Goal: Transaction & Acquisition: Purchase product/service

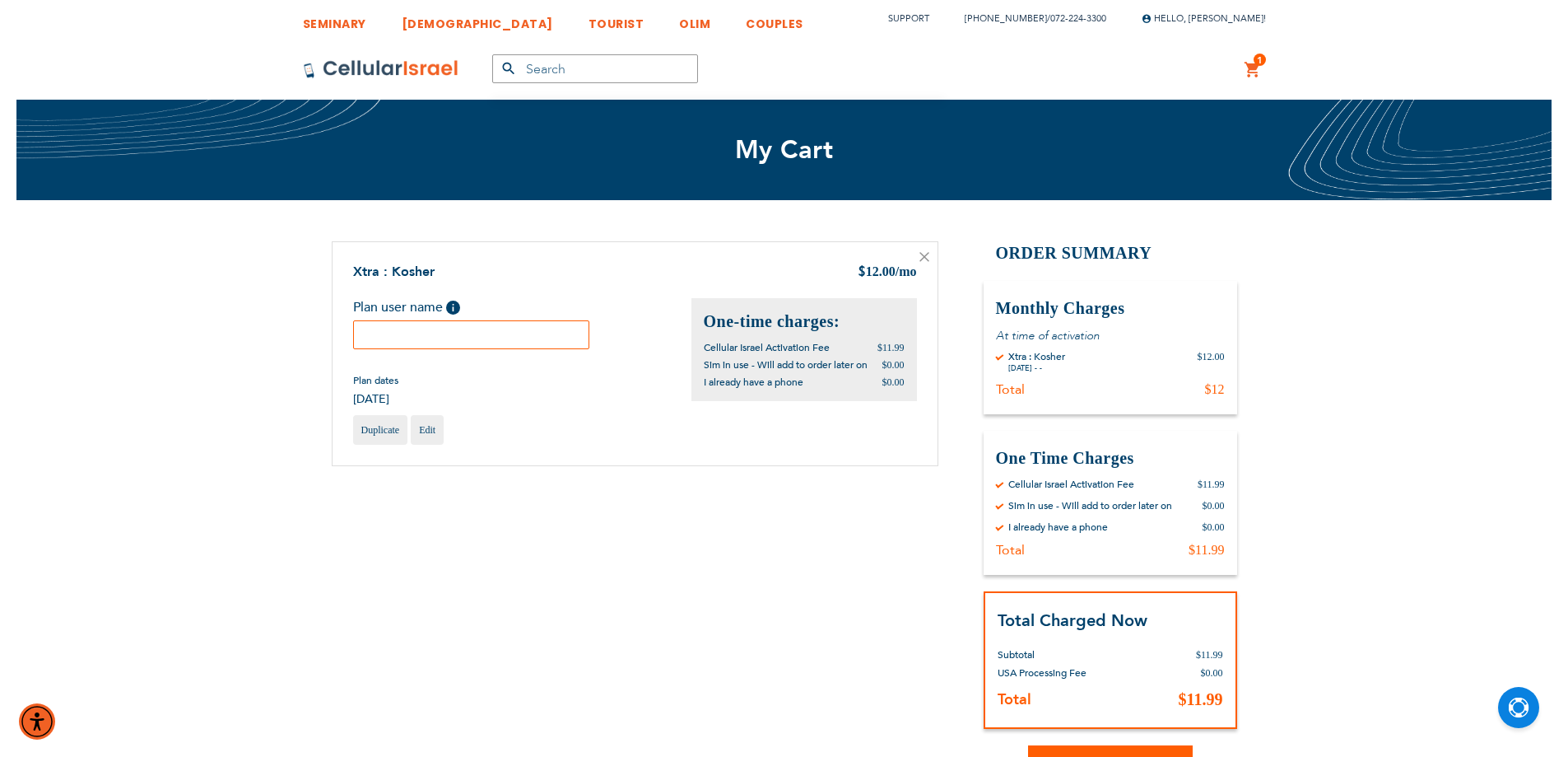
click at [531, 332] on input "text" at bounding box center [471, 335] width 237 height 29
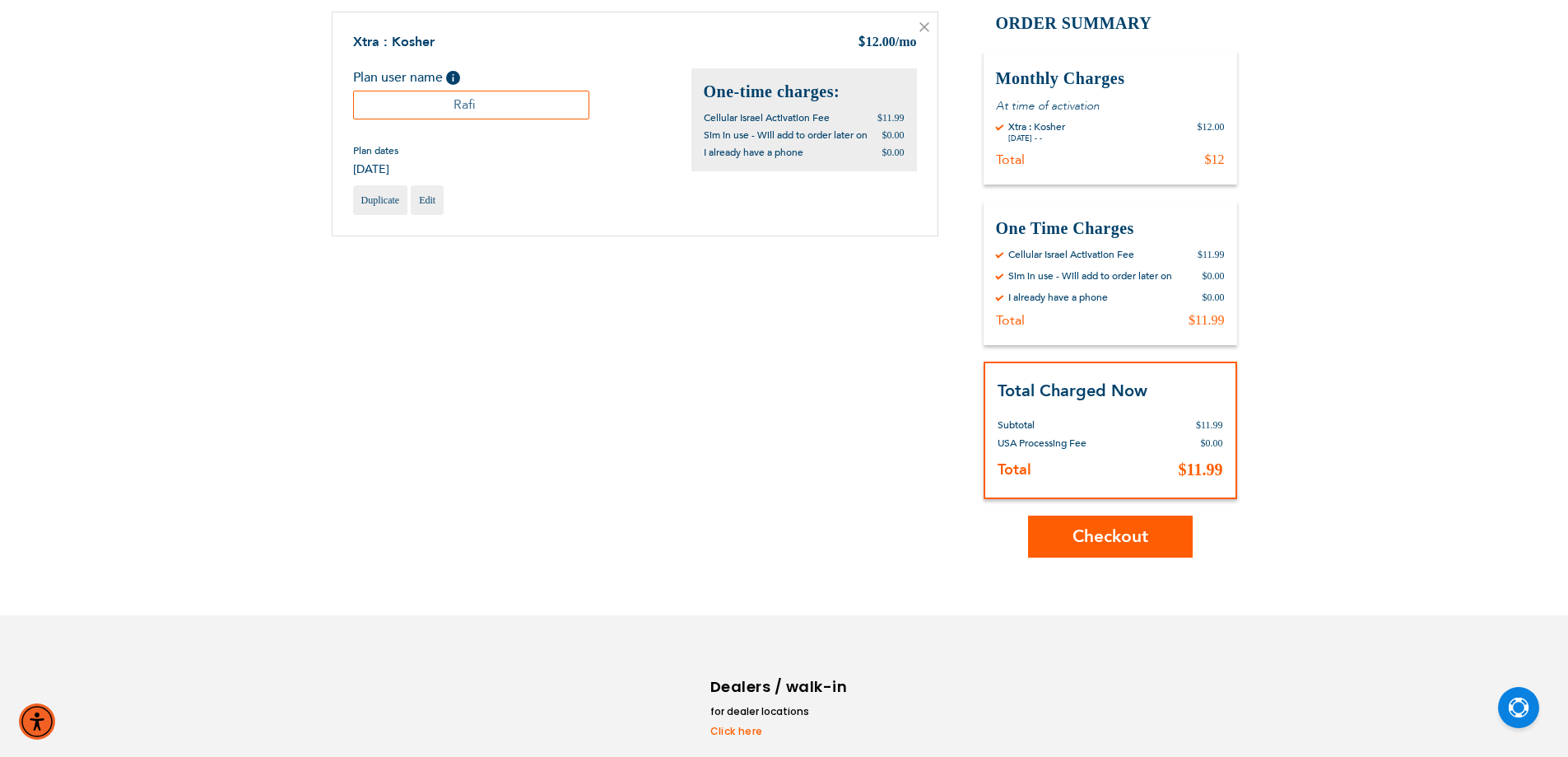
scroll to position [247, 0]
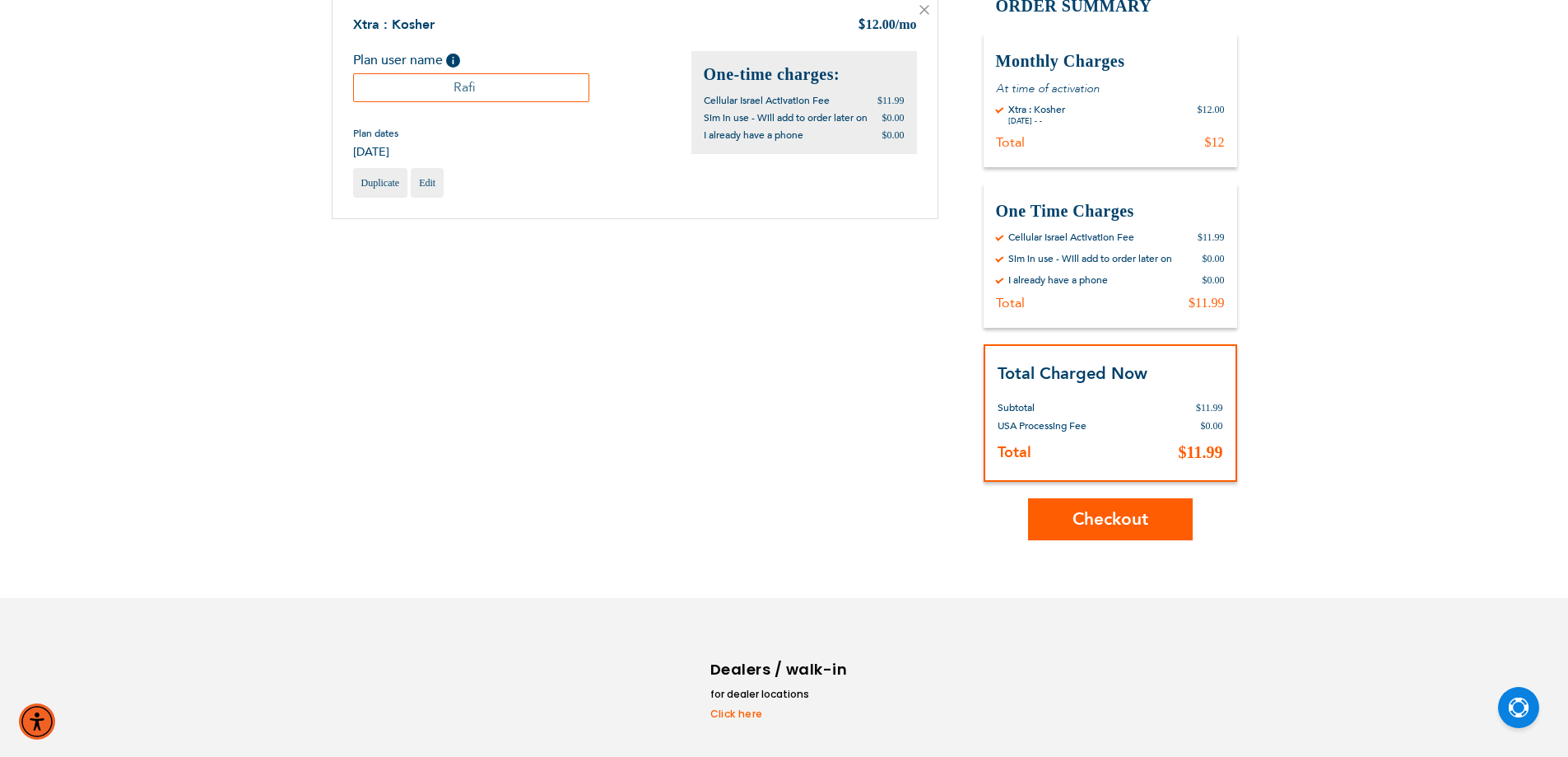
type input "Rafi"
click at [1149, 522] on button "Checkout" at bounding box center [1110, 520] width 165 height 42
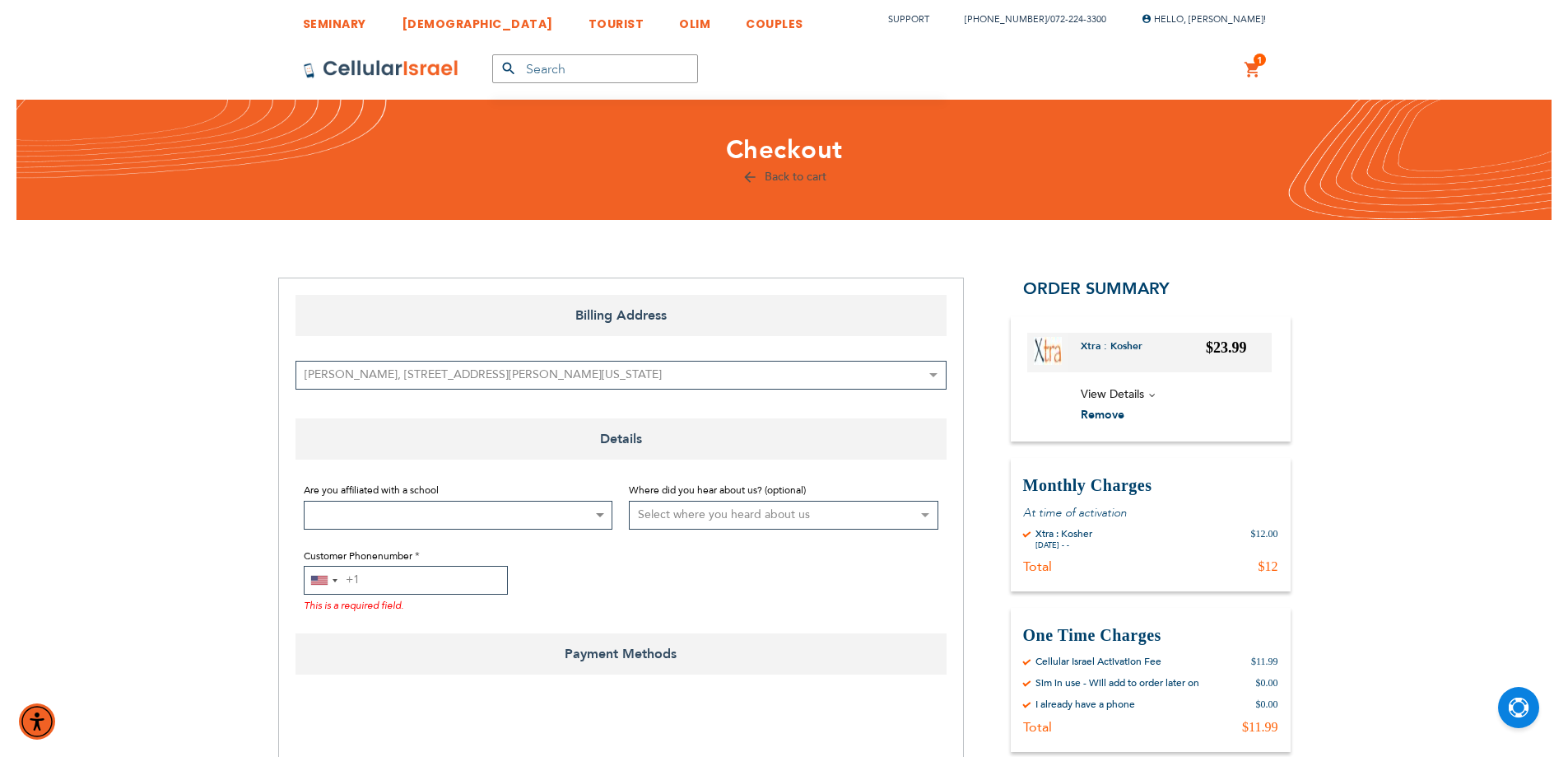
click at [437, 585] on input "Customer Phonenumber" at bounding box center [406, 580] width 204 height 29
type input "0534115538"
click at [333, 587] on div "[GEOGRAPHIC_DATA] +1" at bounding box center [323, 580] width 38 height 27
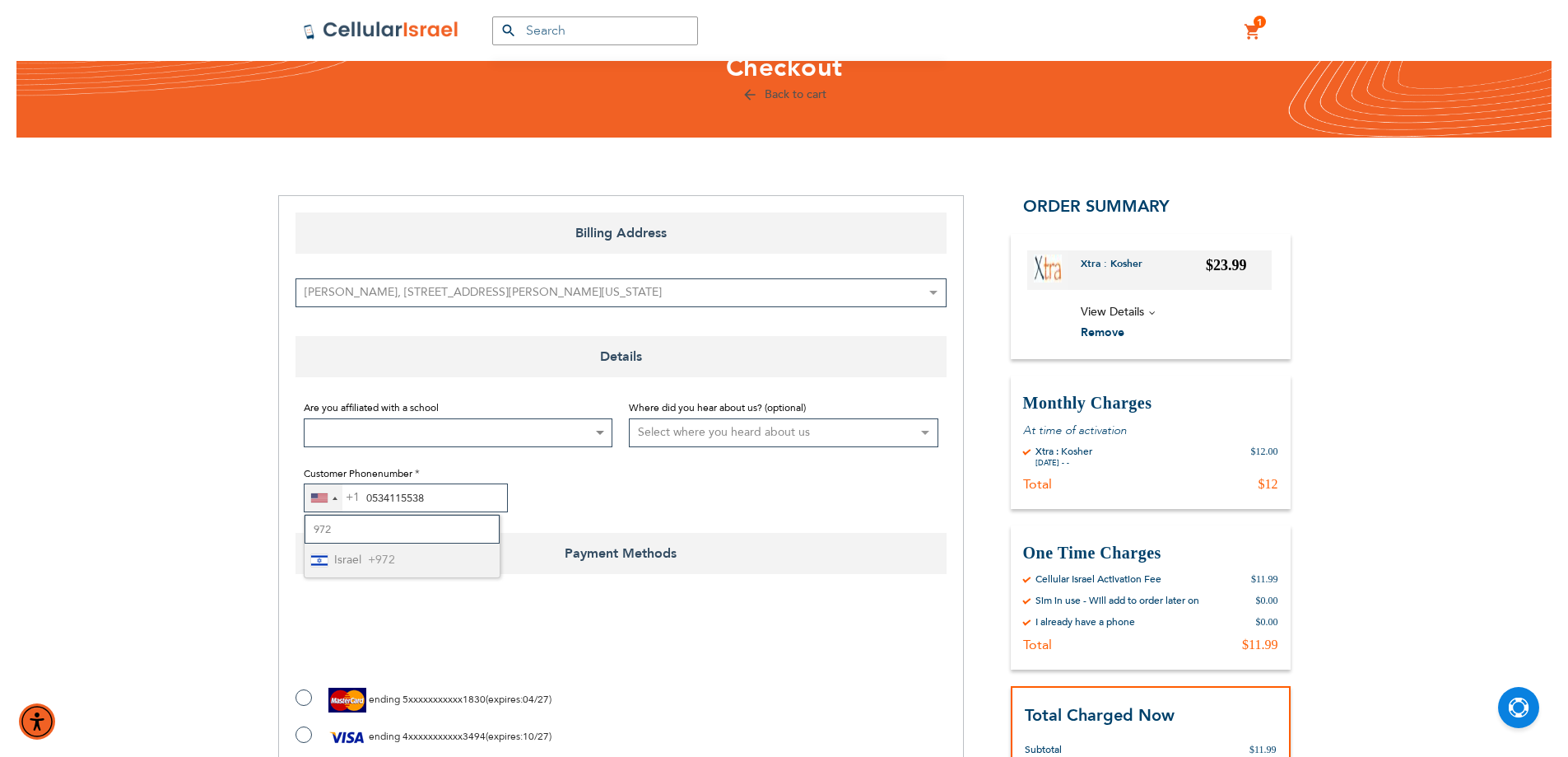
type input "972"
click at [398, 555] on li "Israel +972" at bounding box center [402, 560] width 195 height 34
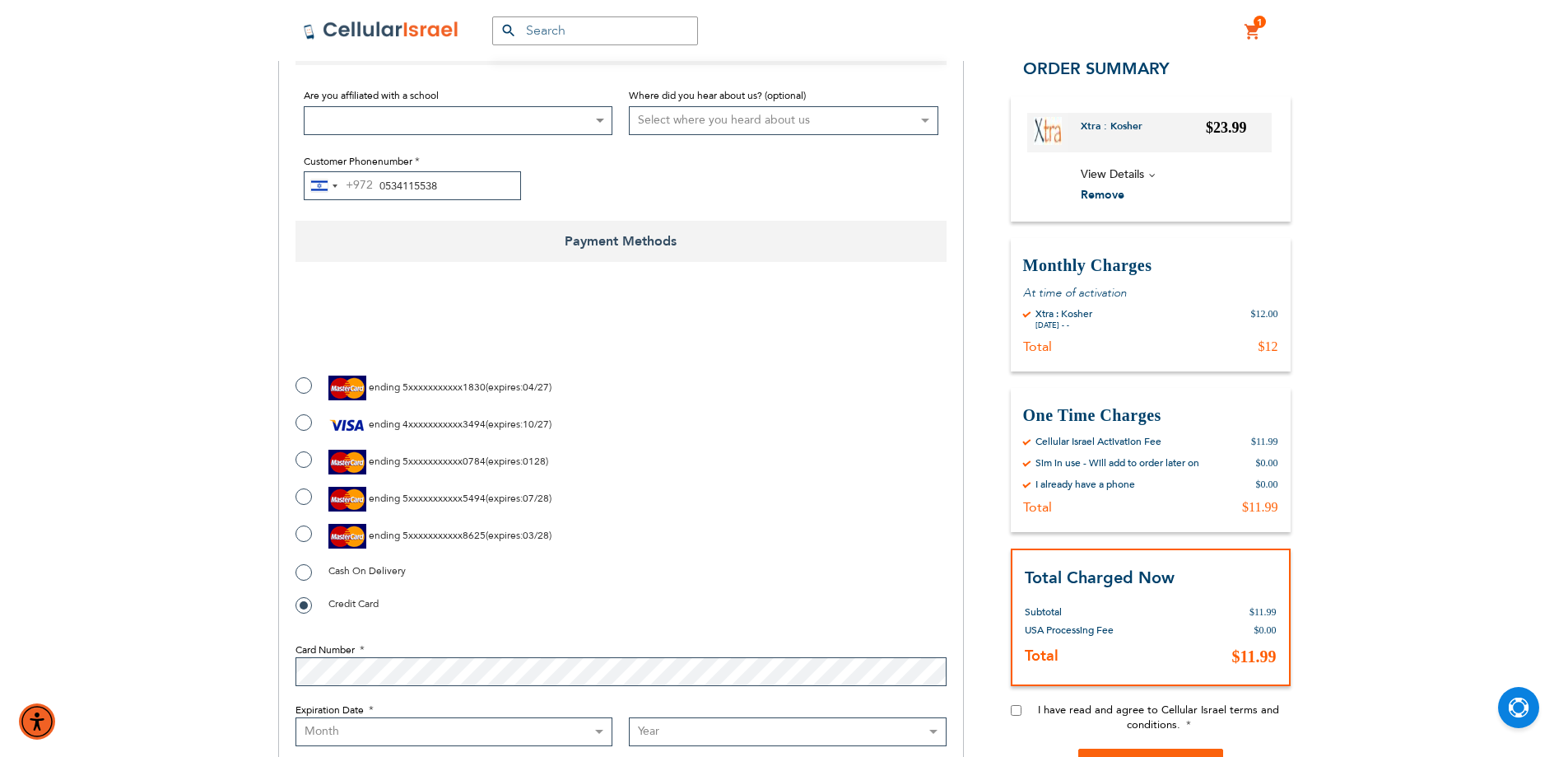
scroll to position [411, 0]
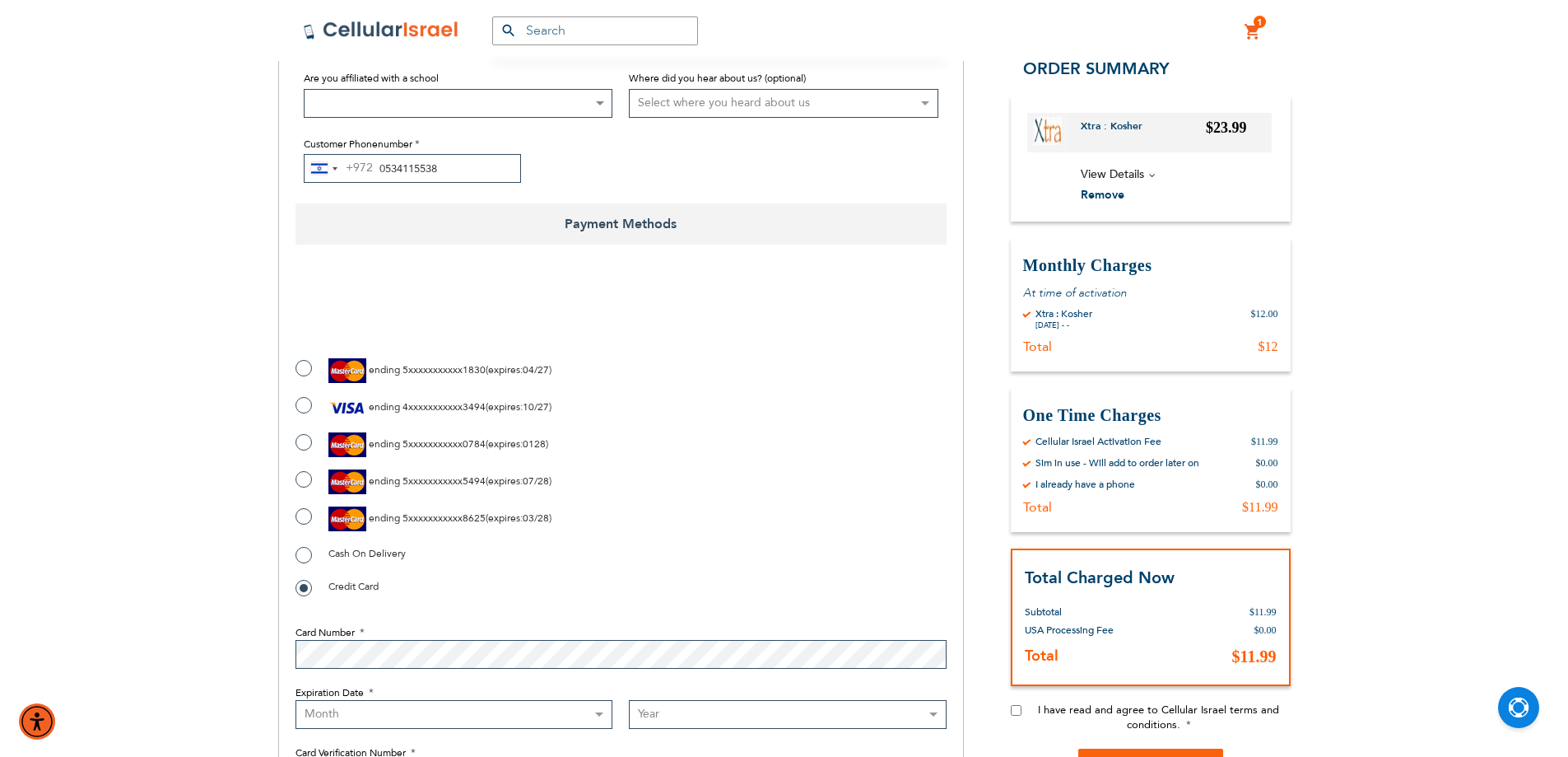
click at [297, 513] on label "ending 5xxxxxxxxxxx8625 ( expires : 03/28 )" at bounding box center [423, 518] width 256 height 25
radio input "true"
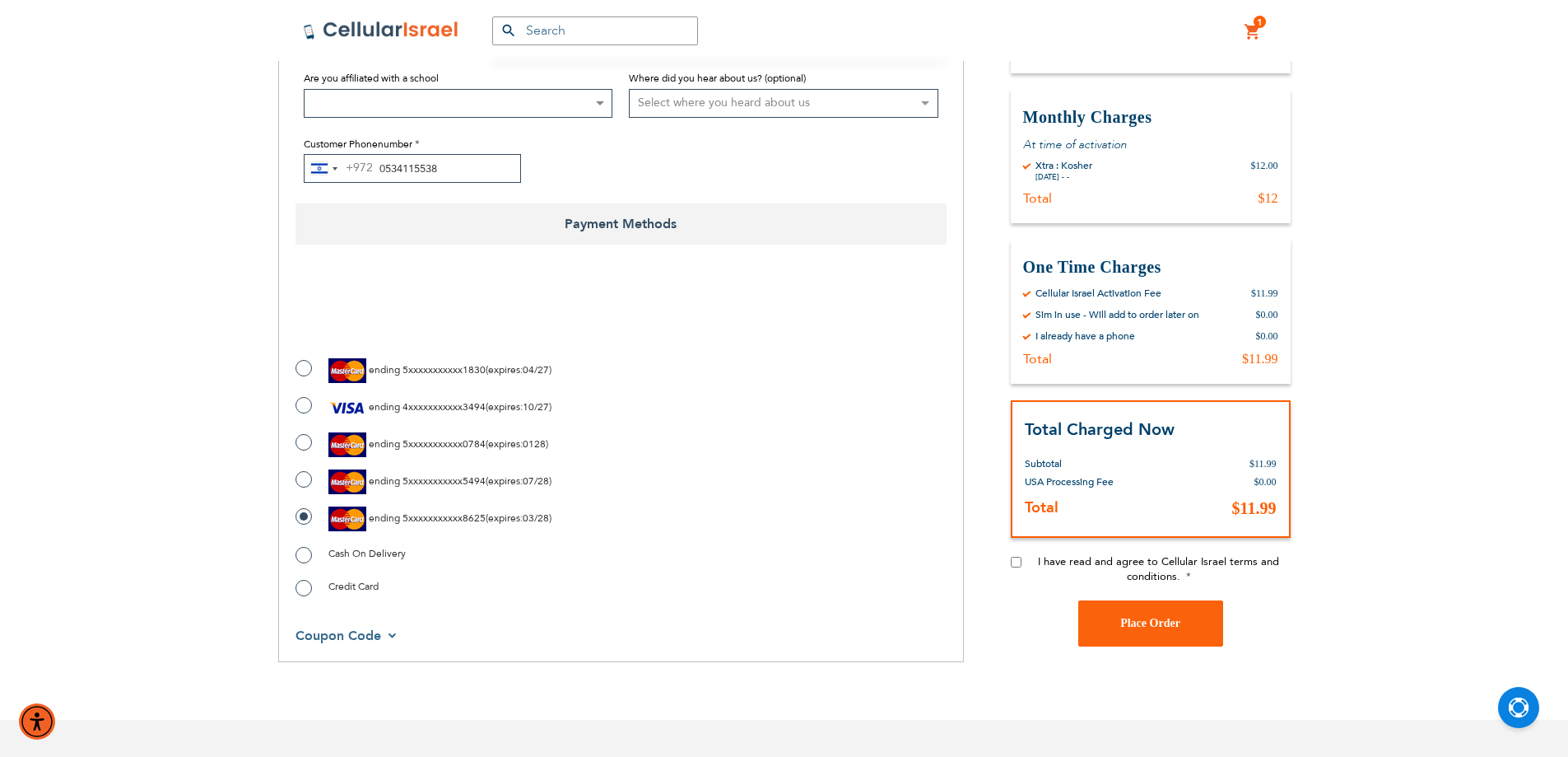
checkbox input "true"
click at [1020, 563] on input "I have read and agree to Cellular Israel terms and conditions." at bounding box center [1016, 561] width 11 height 11
checkbox input "true"
click at [1146, 620] on span "Place Order" at bounding box center [1150, 623] width 60 height 13
